Goal: Information Seeking & Learning: Learn about a topic

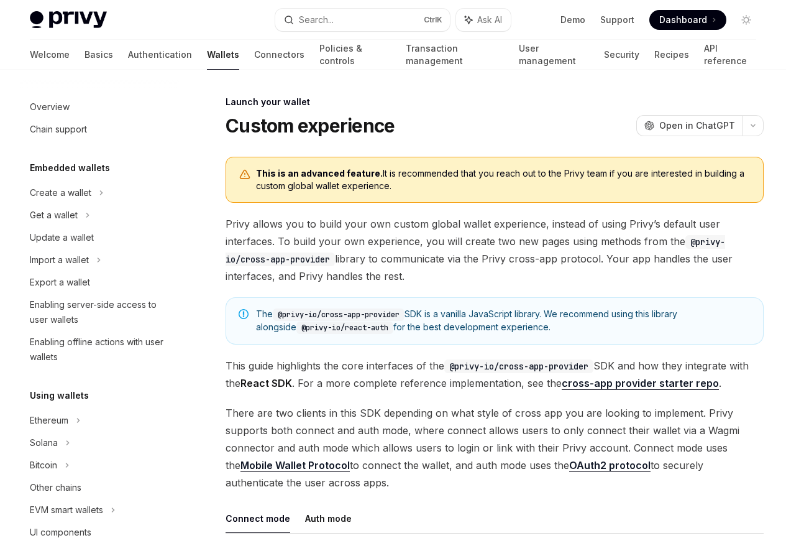
scroll to position [569, 0]
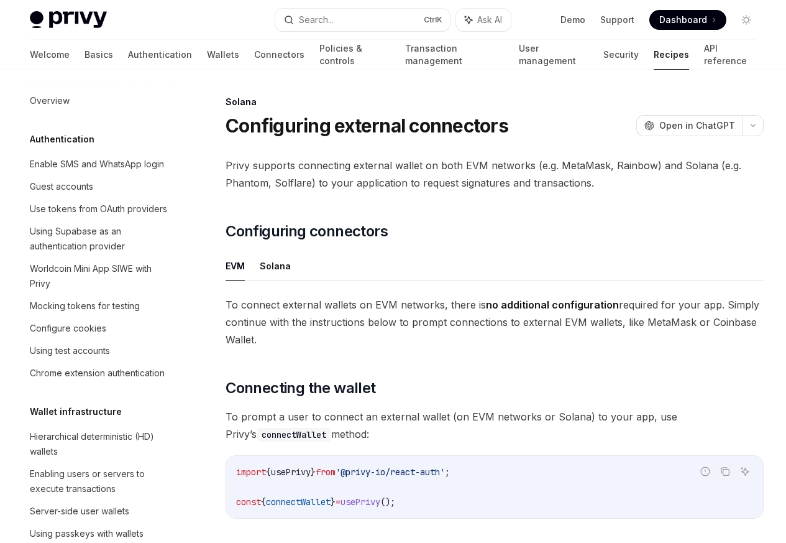
scroll to position [1991, 0]
